Goal: Information Seeking & Learning: Learn about a topic

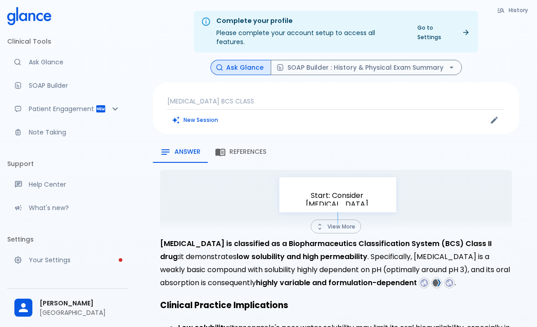
click at [259, 97] on p "Itraconazole BCS CLASS" at bounding box center [335, 101] width 337 height 9
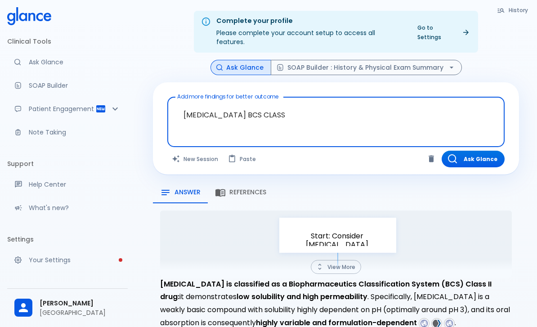
click at [244, 108] on textarea "Itraconazole BCS CLASS" at bounding box center [335, 115] width 324 height 28
click at [243, 108] on textarea "Itraconazole BCS CLASS" at bounding box center [335, 115] width 324 height 28
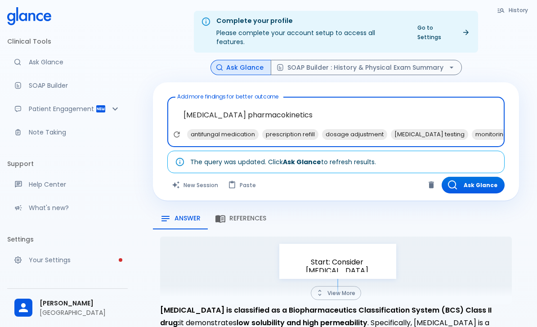
type textarea "[MEDICAL_DATA] pharmacokinetics"
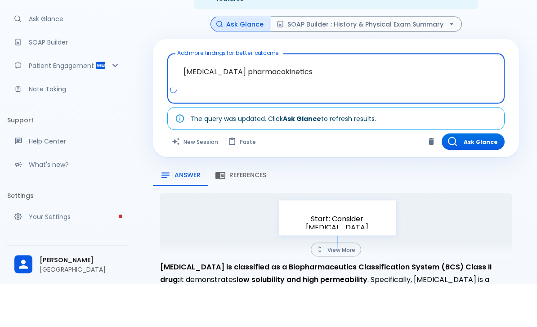
click at [476, 177] on button "Ask Glance" at bounding box center [472, 185] width 63 height 17
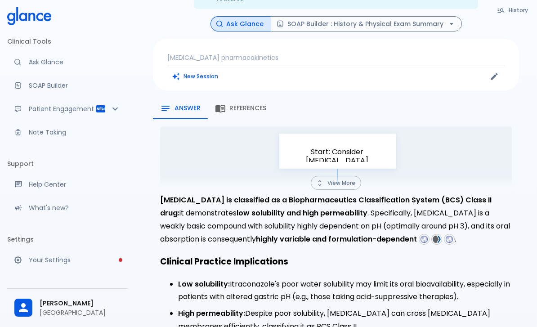
scroll to position [22, 0]
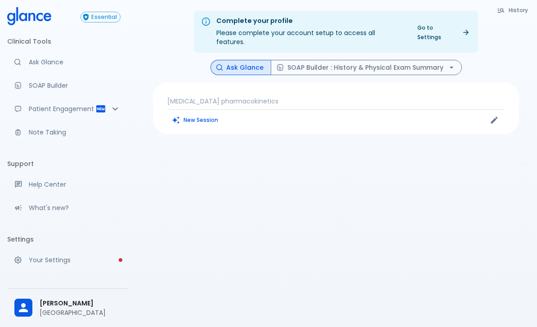
click at [239, 97] on p "[MEDICAL_DATA] pharmacokinetics" at bounding box center [335, 101] width 337 height 9
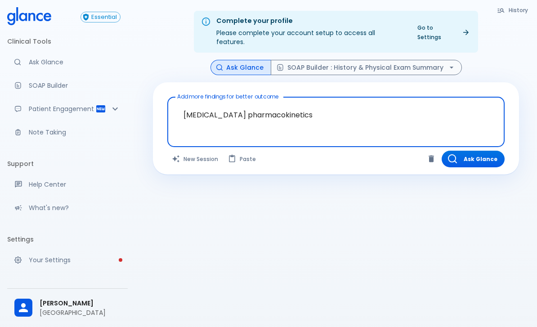
click at [237, 102] on textarea "[MEDICAL_DATA] pharmacokinetics" at bounding box center [335, 115] width 324 height 28
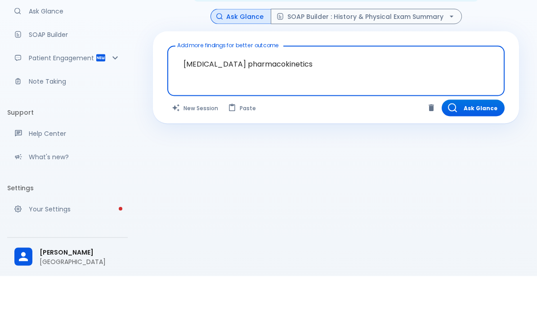
click at [205, 151] on button "New Session" at bounding box center [195, 159] width 56 height 17
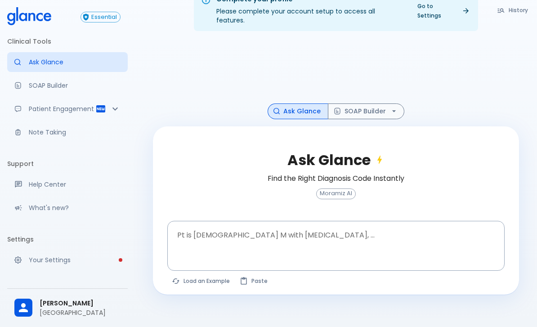
click at [207, 240] on textarea "Pt is 35 yo M with chest pain, ..." at bounding box center [335, 238] width 324 height 28
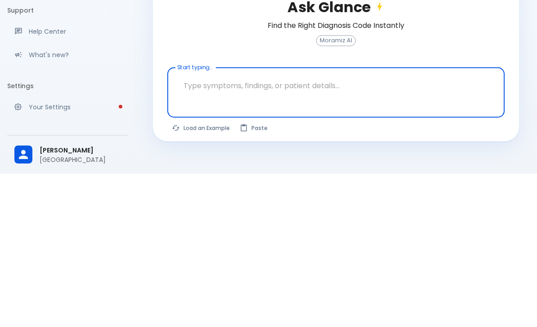
click at [204, 224] on textarea "Start typing..." at bounding box center [335, 238] width 324 height 28
paste textarea "[MEDICAL_DATA] pharmacokinetics"
type textarea "[MEDICAL_DATA] pharmacokinetics"
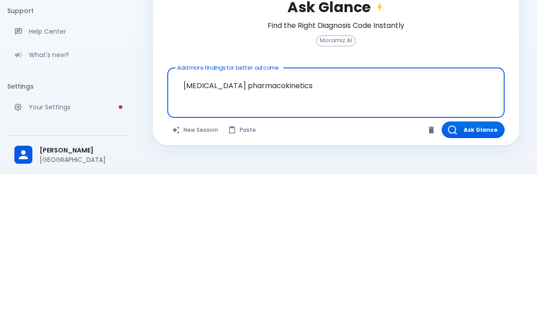
click at [477, 274] on button "Ask Glance" at bounding box center [472, 282] width 63 height 17
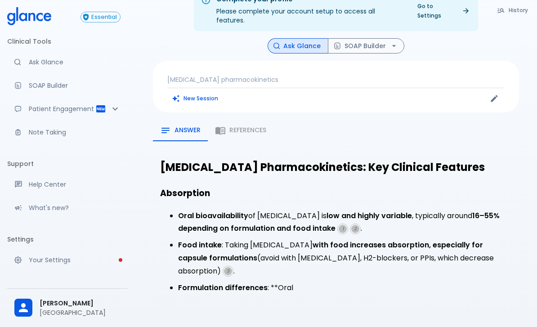
click at [342, 225] on span "1" at bounding box center [342, 229] width 8 height 8
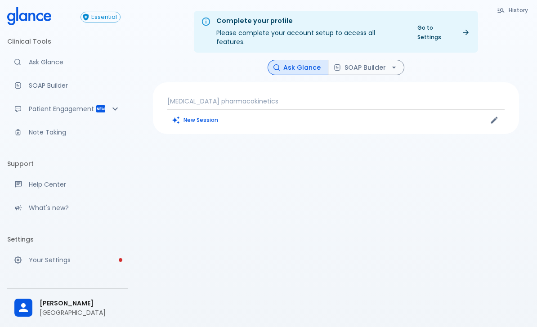
click at [195, 113] on button "New Session" at bounding box center [195, 119] width 56 height 13
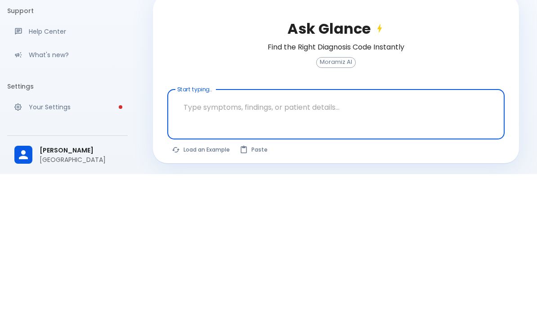
click at [213, 246] on textarea "Start typing..." at bounding box center [335, 260] width 324 height 28
type textarea "[MEDICAL_DATA] pharmacokinetics"
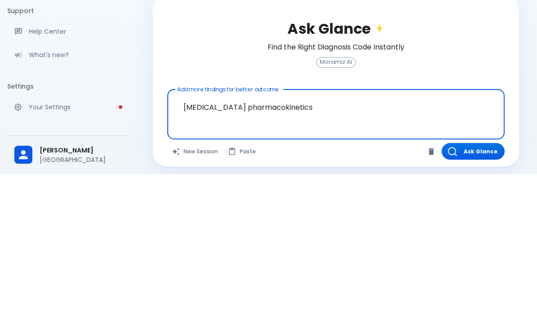
click at [478, 296] on button "Ask Glance" at bounding box center [472, 304] width 63 height 17
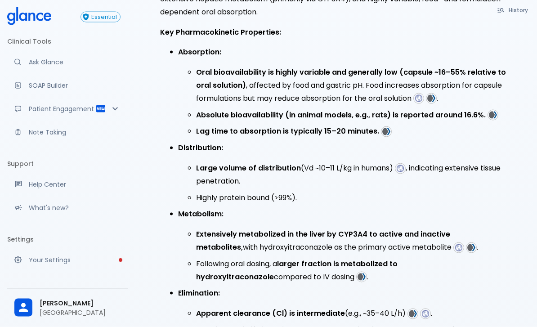
scroll to position [258, 0]
click at [418, 94] on img at bounding box center [418, 98] width 8 height 8
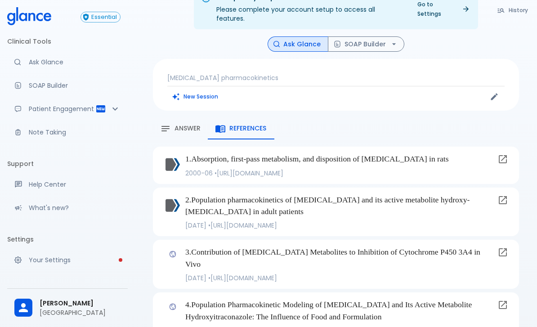
click at [194, 124] on span "Answer" at bounding box center [187, 128] width 26 height 8
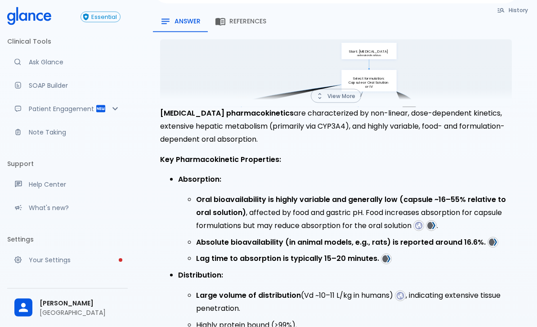
scroll to position [130, 0]
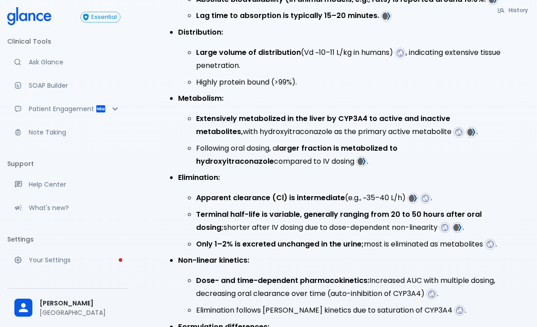
click at [454, 128] on img at bounding box center [458, 132] width 8 height 8
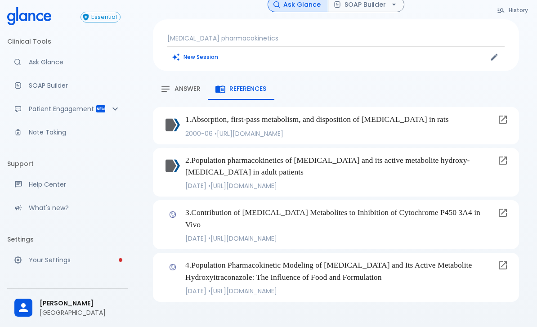
scroll to position [23, 0]
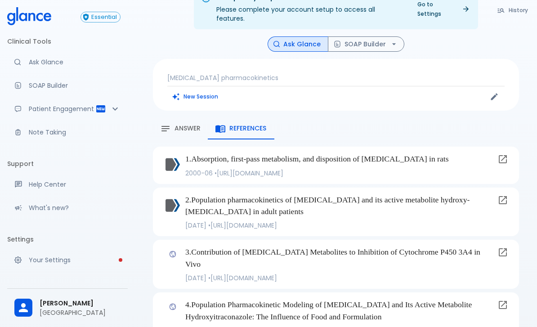
click at [173, 125] on button "Answer" at bounding box center [180, 129] width 55 height 22
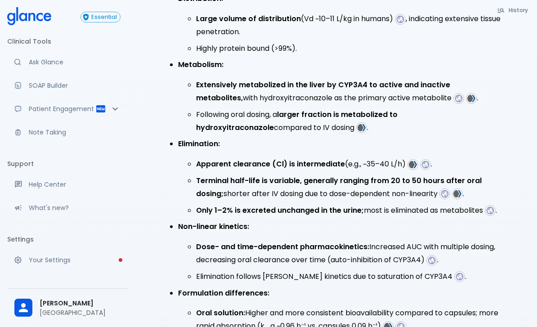
scroll to position [407, 0]
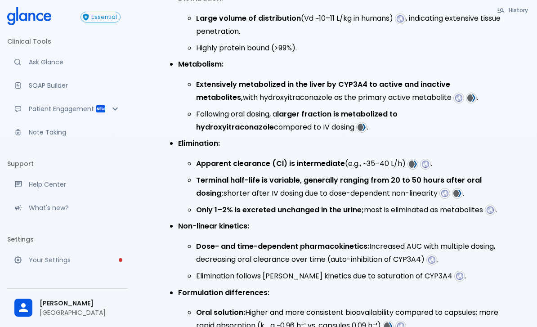
click at [435, 256] on img at bounding box center [431, 260] width 8 height 8
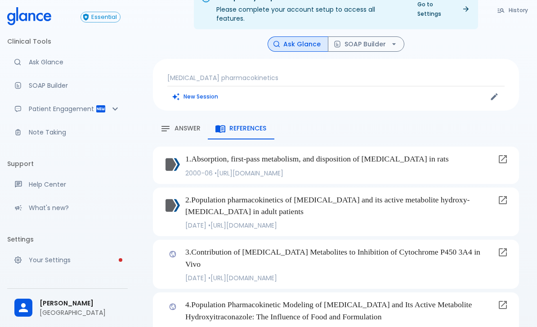
click at [498, 247] on icon at bounding box center [502, 252] width 11 height 11
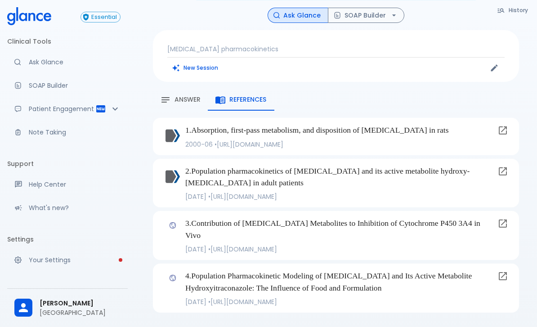
click at [197, 96] on span "Answer" at bounding box center [187, 100] width 26 height 8
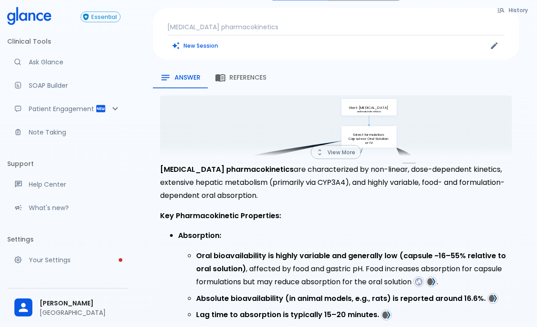
scroll to position [0, 0]
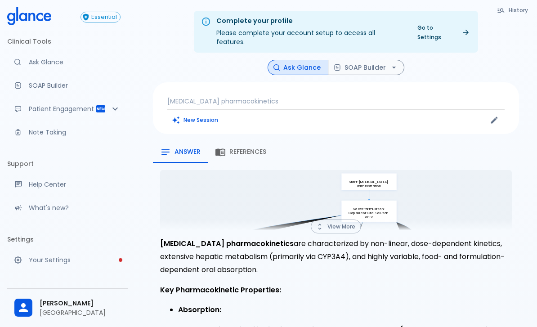
click at [288, 97] on p "Itraconazole pharmacokinetics" at bounding box center [335, 101] width 337 height 9
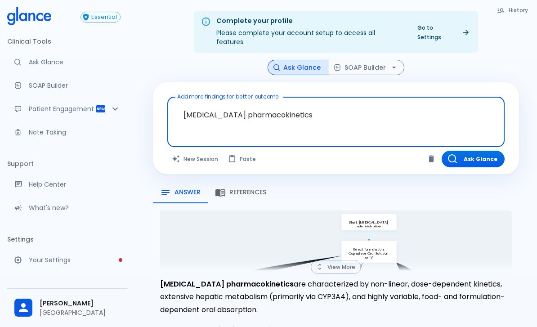
click at [311, 106] on textarea "Itraconazole pharmacokinetics" at bounding box center [335, 115] width 324 height 28
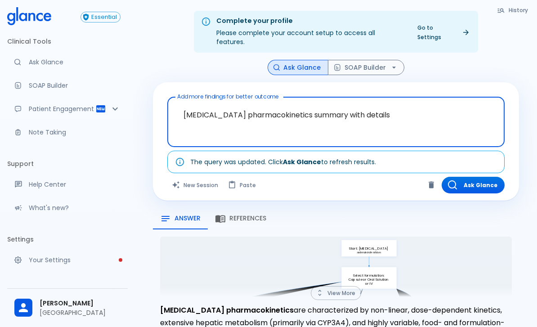
type textarea "Itraconazole pharmacokinetics summary with details"
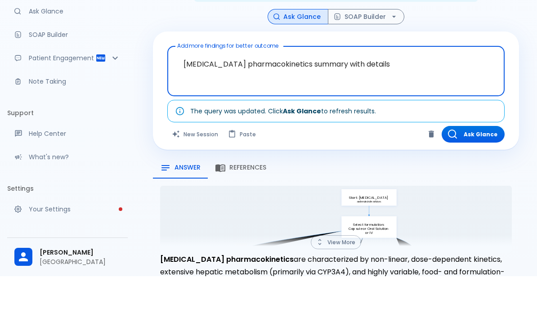
click at [491, 177] on button "Ask Glance" at bounding box center [472, 185] width 63 height 17
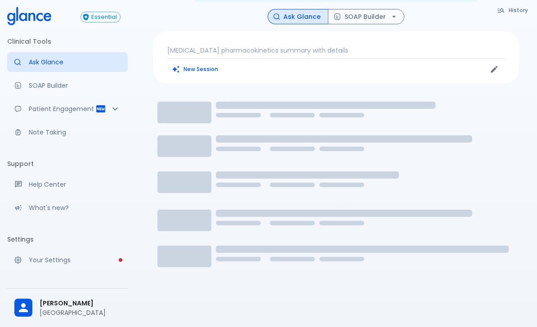
scroll to position [22, 0]
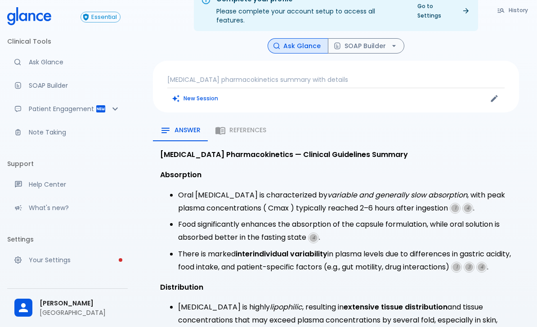
click at [244, 128] on div "Answer References" at bounding box center [336, 131] width 366 height 22
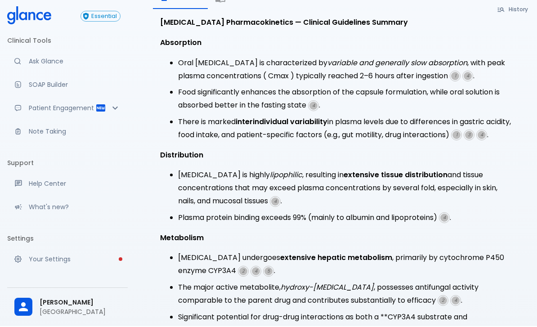
scroll to position [153, 0]
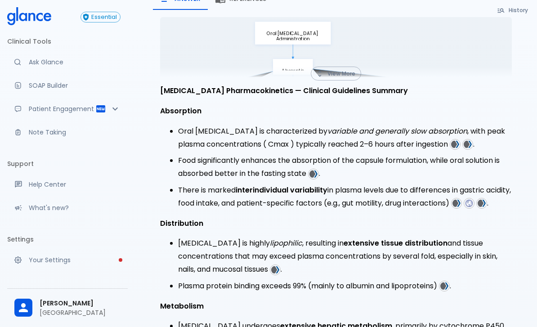
click at [456, 140] on img at bounding box center [455, 144] width 8 height 8
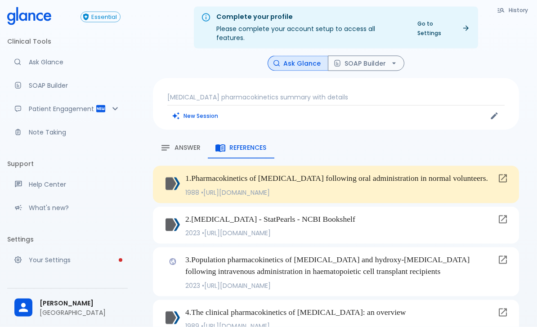
scroll to position [1, 0]
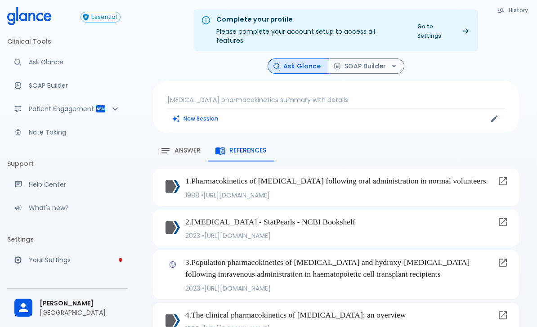
click at [506, 177] on icon at bounding box center [502, 181] width 8 height 8
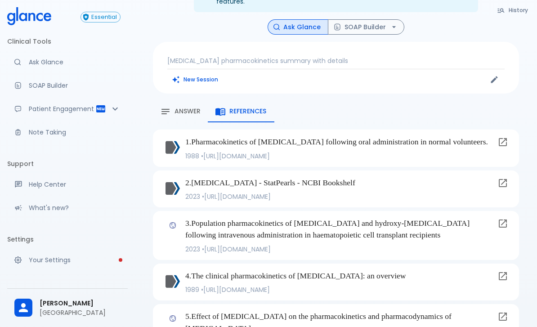
click at [195, 107] on span "Answer" at bounding box center [187, 111] width 26 height 8
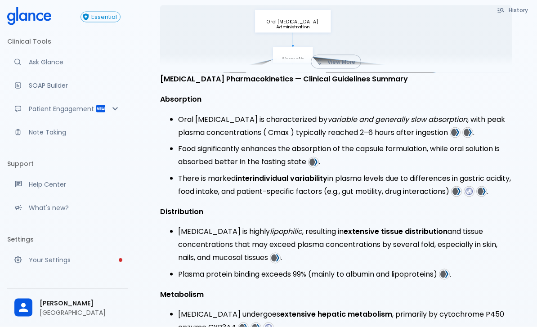
scroll to position [165, 0]
click at [455, 128] on img at bounding box center [455, 132] width 8 height 8
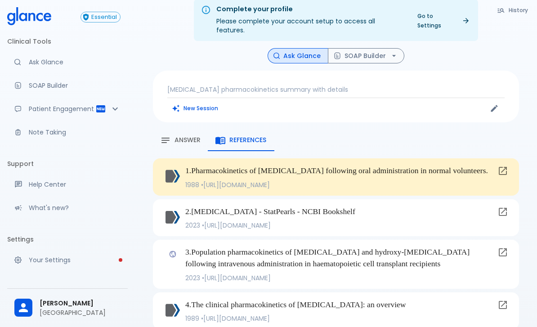
scroll to position [1, 0]
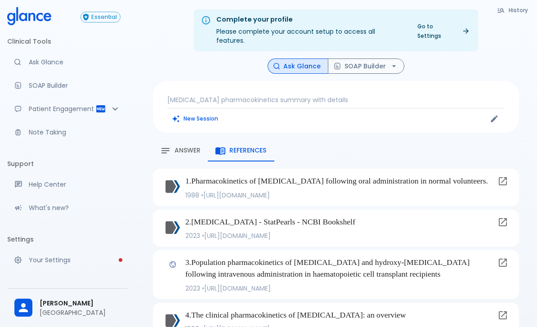
click at [502, 217] on icon at bounding box center [502, 222] width 11 height 11
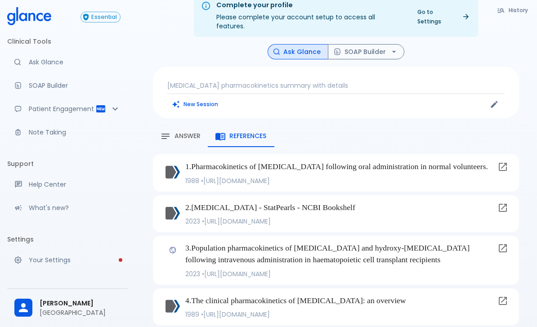
click at [500, 243] on icon at bounding box center [502, 248] width 11 height 11
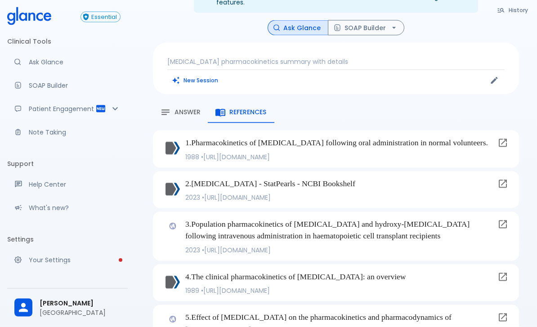
scroll to position [40, 0]
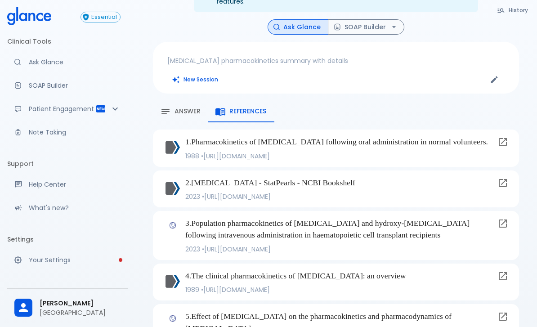
click at [182, 107] on span "Answer" at bounding box center [187, 111] width 26 height 8
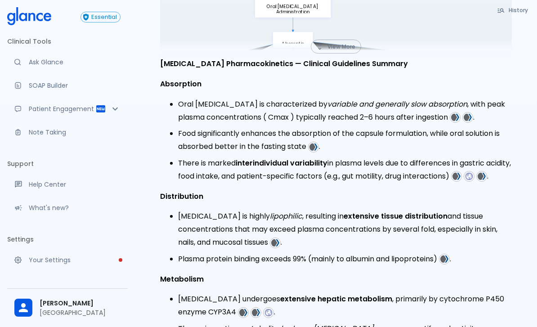
click at [477, 178] on img at bounding box center [481, 176] width 8 height 8
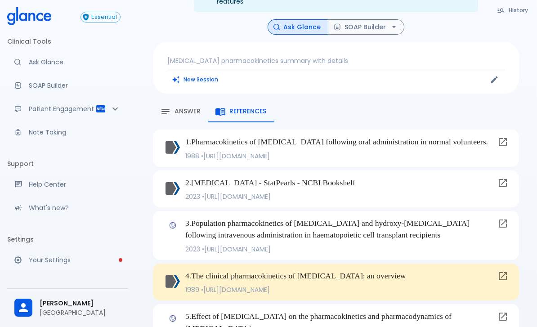
click at [187, 107] on div "Answer" at bounding box center [180, 111] width 40 height 11
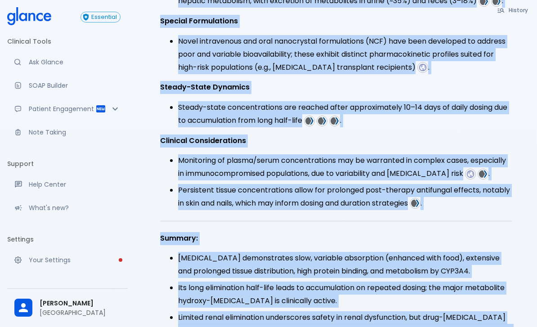
scroll to position [665, 0]
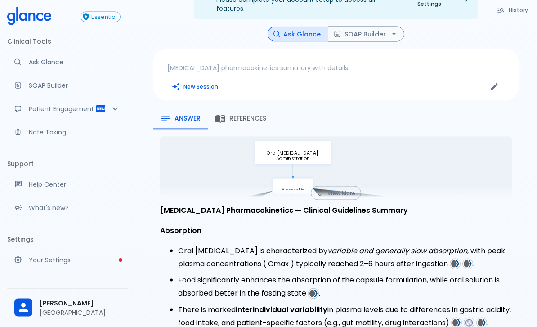
scroll to position [0, 0]
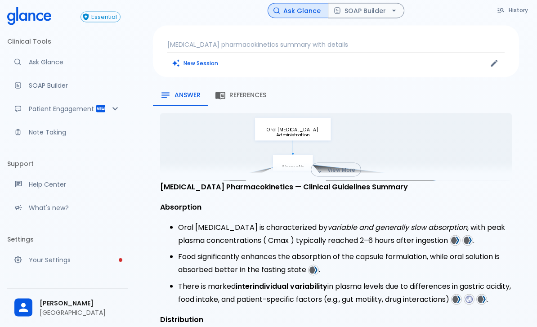
click at [242, 92] on button "References" at bounding box center [241, 95] width 66 height 22
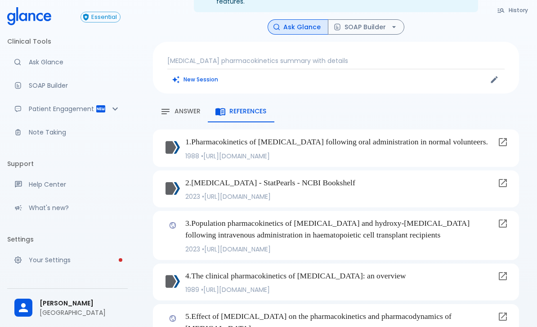
click at [195, 107] on span "Answer" at bounding box center [187, 111] width 26 height 8
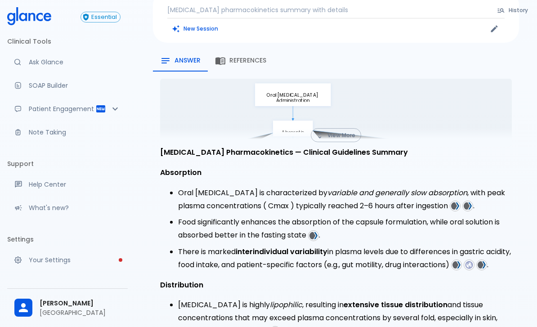
scroll to position [288, 0]
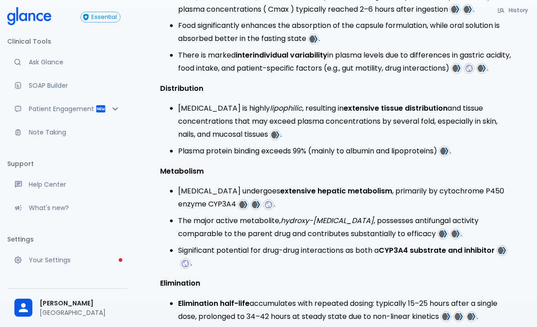
click at [315, 35] on img at bounding box center [313, 39] width 8 height 8
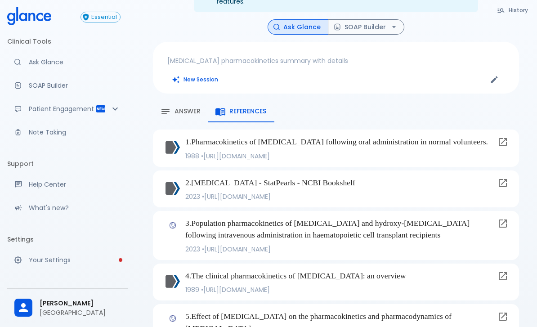
click at [191, 107] on span "Answer" at bounding box center [187, 111] width 26 height 8
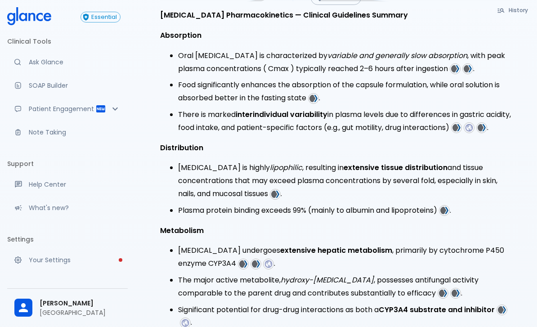
scroll to position [162, 0]
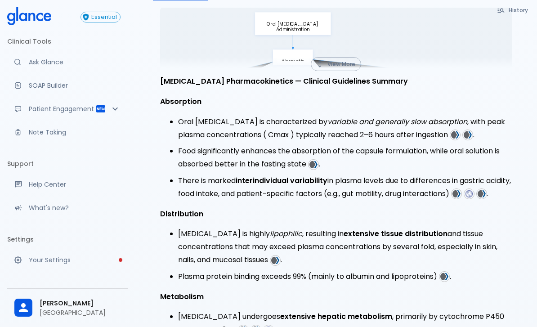
click at [456, 131] on img at bounding box center [455, 135] width 8 height 8
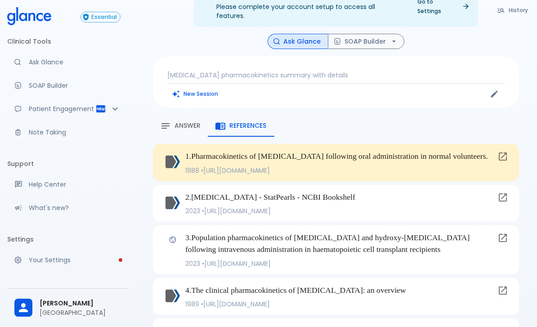
scroll to position [16, 0]
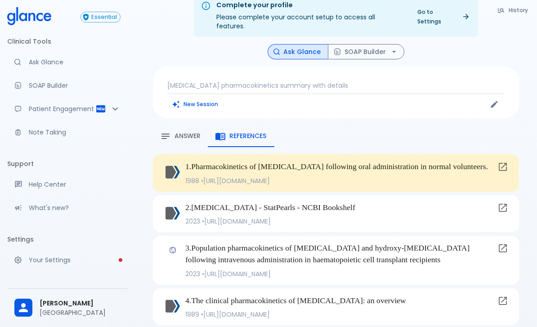
click at [185, 132] on span "Answer" at bounding box center [187, 136] width 26 height 8
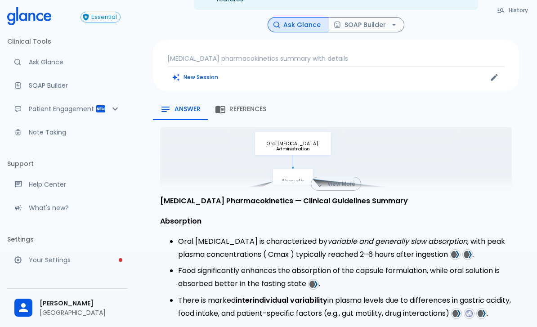
click at [470, 250] on img at bounding box center [467, 254] width 8 height 8
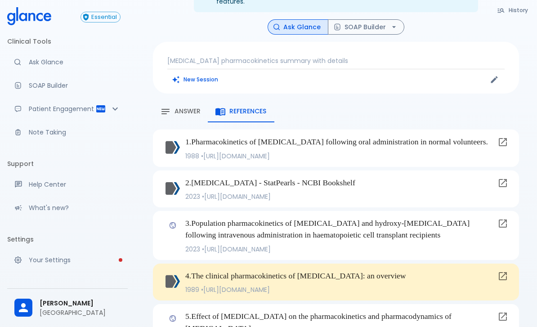
click at [187, 107] on span "Answer" at bounding box center [187, 111] width 26 height 8
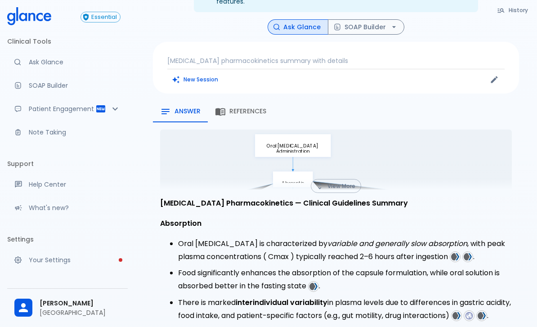
scroll to position [22, 0]
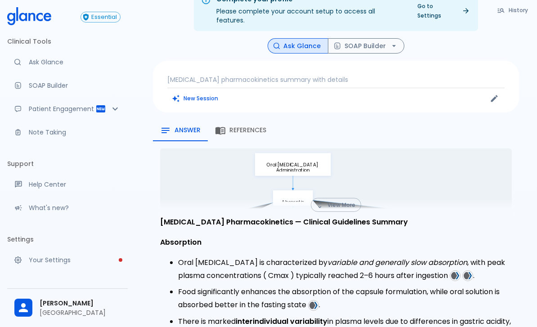
click at [316, 301] on img at bounding box center [313, 305] width 8 height 8
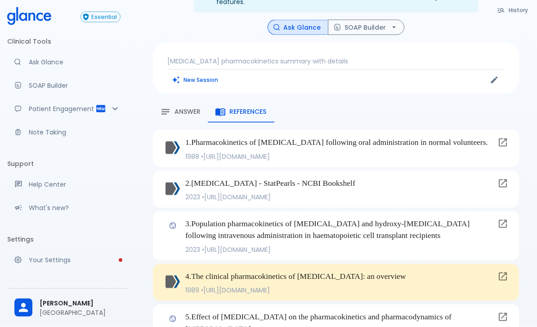
click at [184, 108] on span "Answer" at bounding box center [187, 112] width 26 height 8
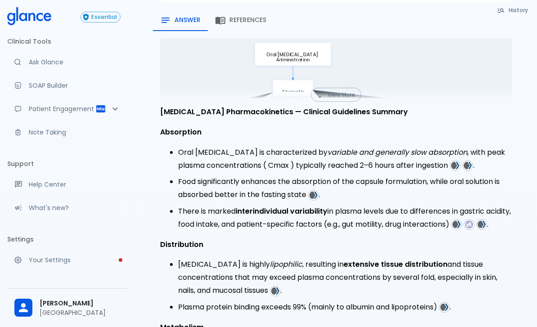
click at [477, 228] on img at bounding box center [481, 224] width 8 height 8
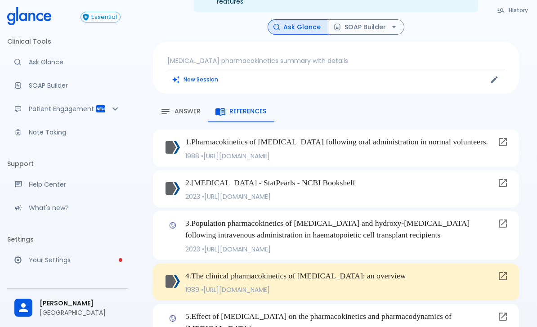
click at [503, 272] on icon at bounding box center [502, 276] width 8 height 8
